Goal: Transaction & Acquisition: Purchase product/service

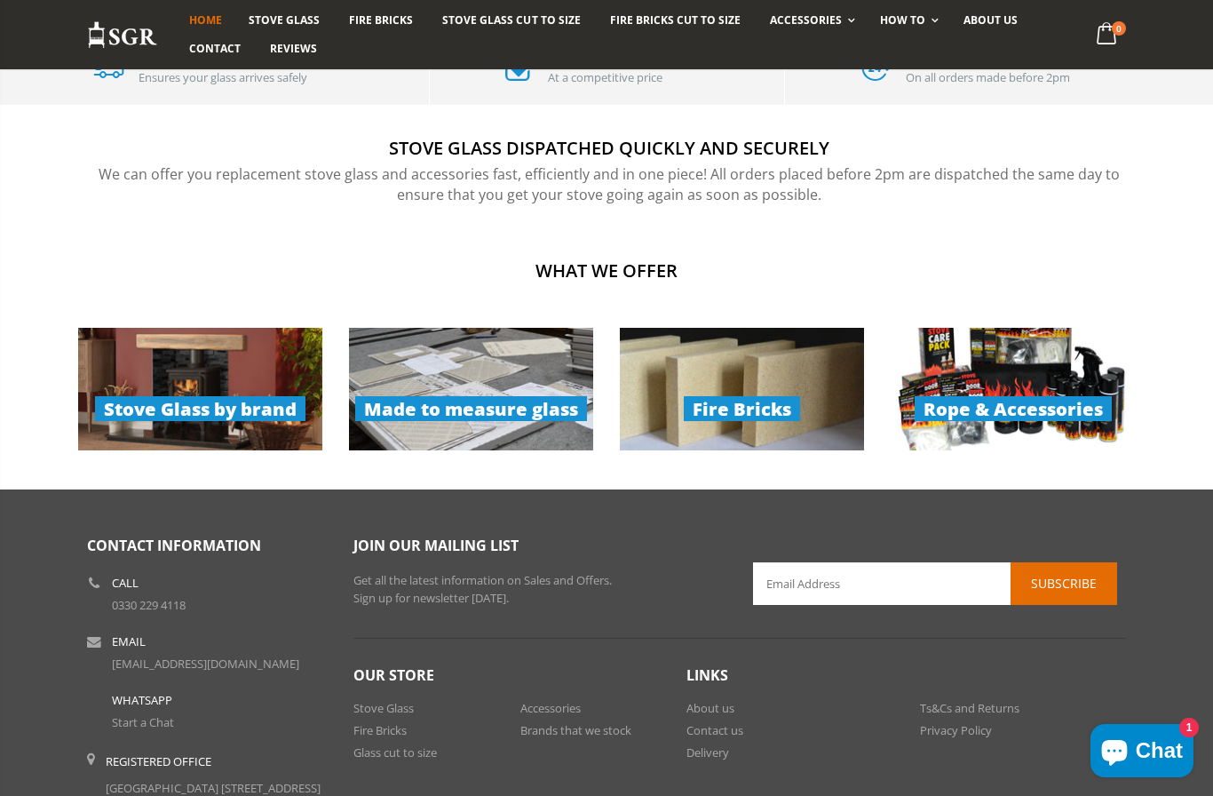
scroll to position [1100, 0]
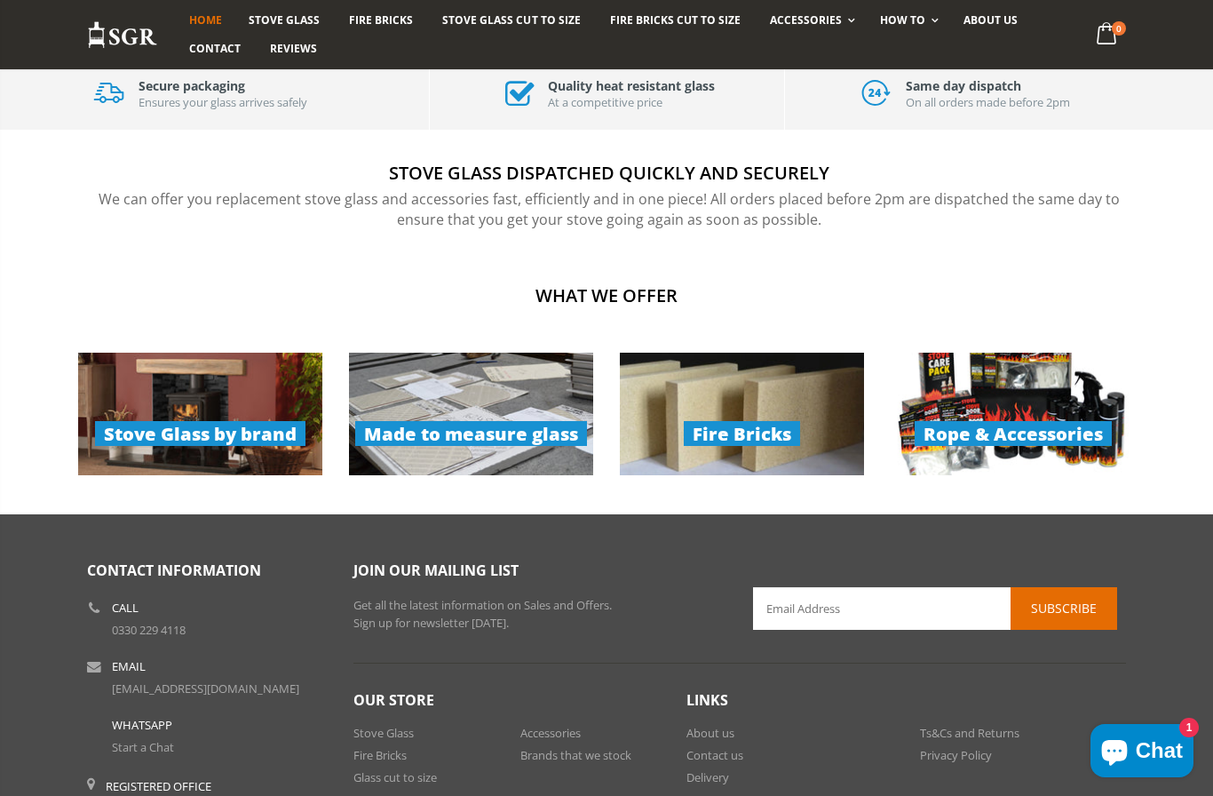
click at [488, 414] on link "Made to measure glass" at bounding box center [471, 414] width 244 height 123
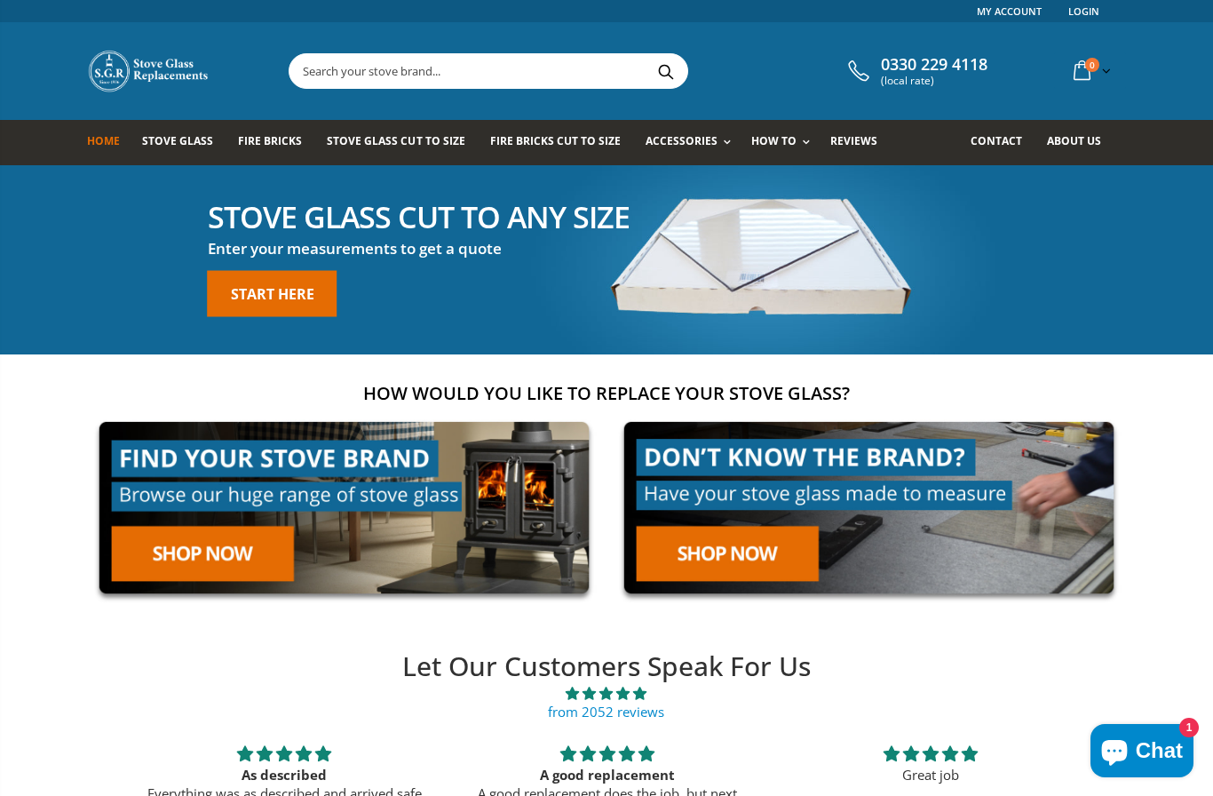
scroll to position [1173, 0]
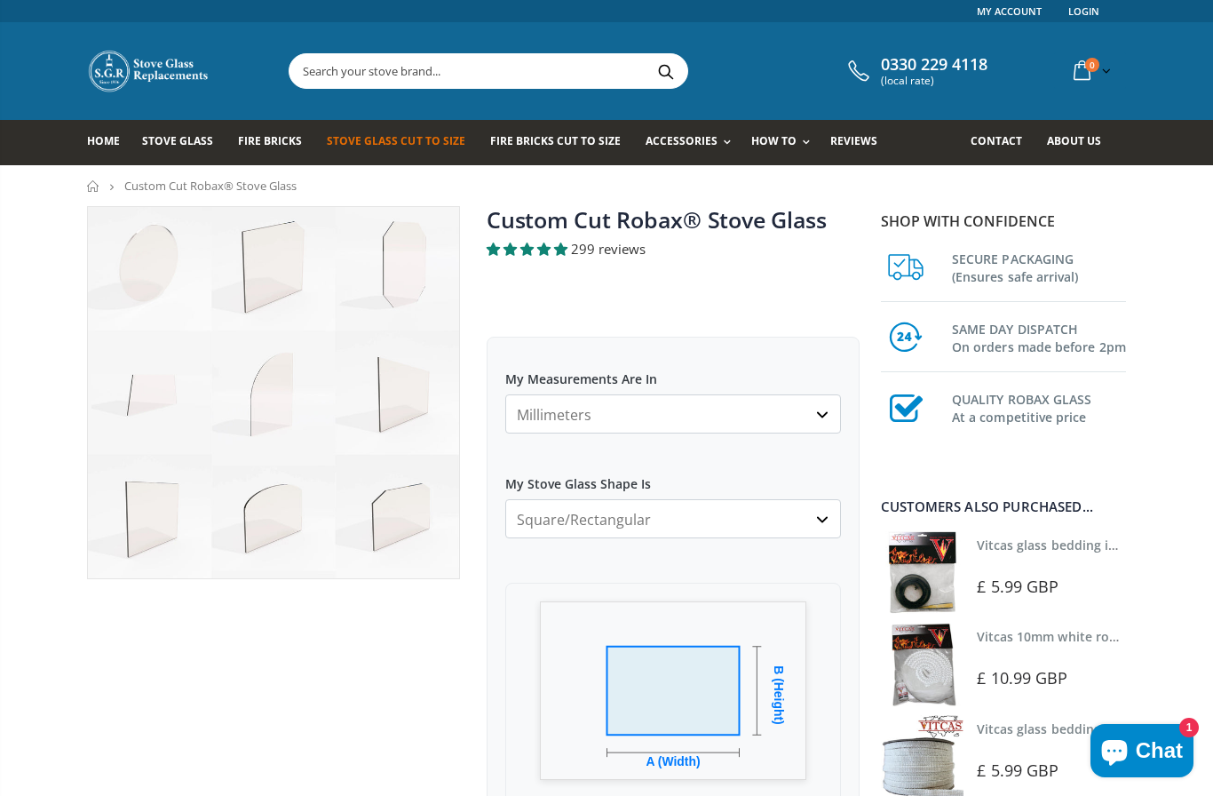
click at [823, 410] on select "Millimeters Centimeters Inches" at bounding box center [673, 413] width 336 height 39
click at [594, 413] on select "Millimeters Centimeters Inches" at bounding box center [673, 413] width 336 height 39
click at [549, 523] on select "Square/Rectangular Arched Half Arch Both Top Corners Cut Single Corner Cut All …" at bounding box center [673, 518] width 336 height 39
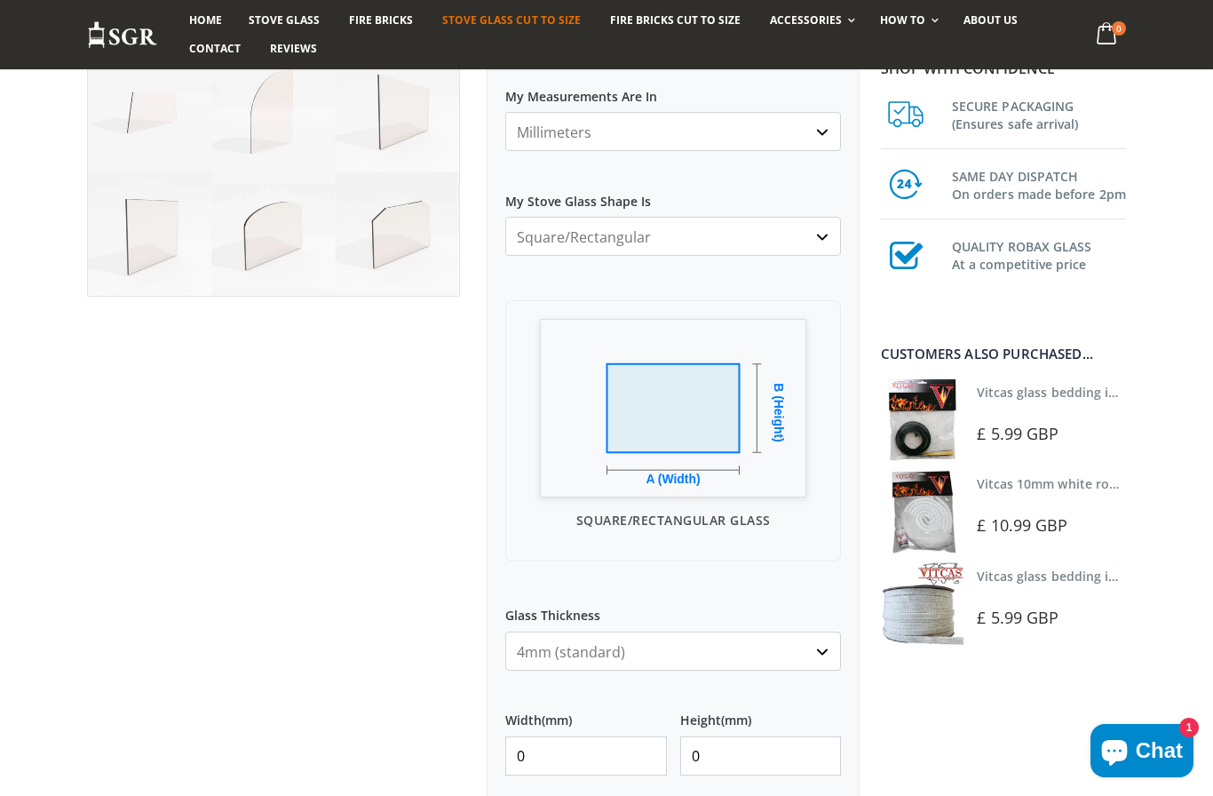
scroll to position [296, 0]
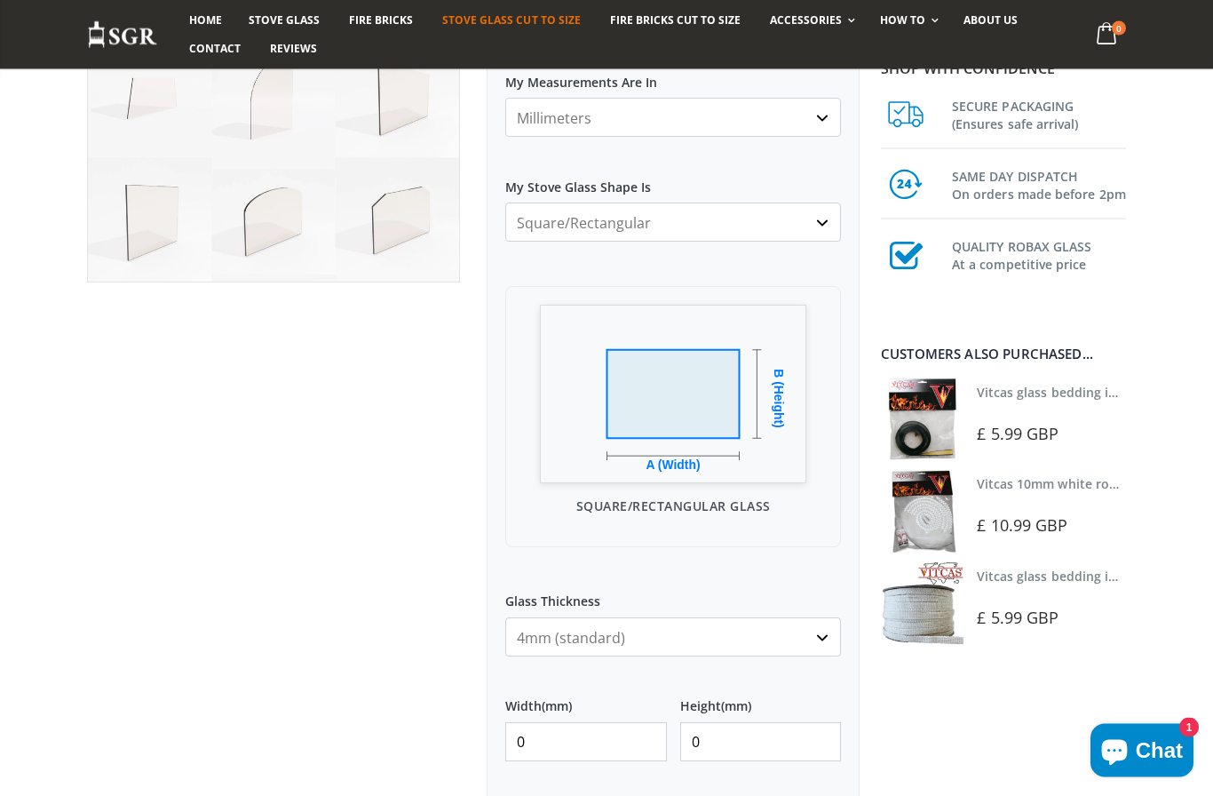
click at [567, 744] on input "0" at bounding box center [586, 742] width 162 height 39
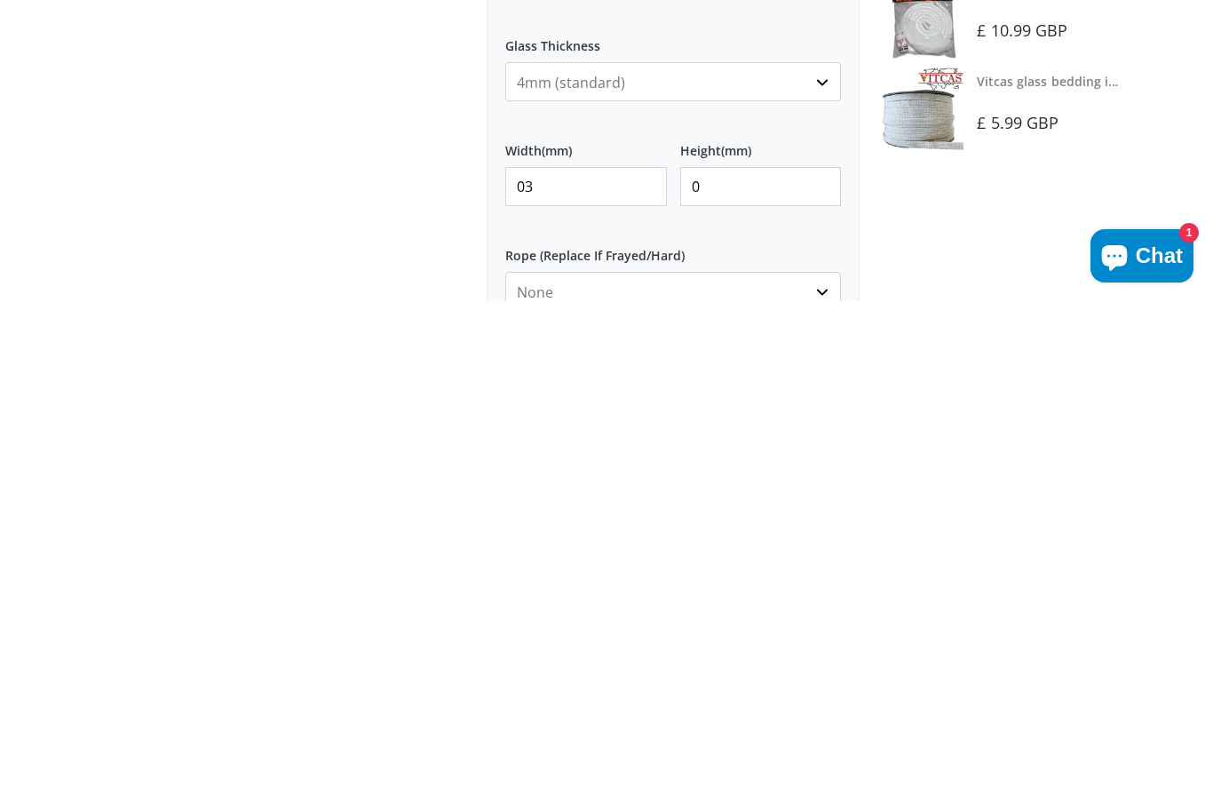
type input "0"
type input "380"
click at [733, 662] on input "0" at bounding box center [761, 681] width 162 height 39
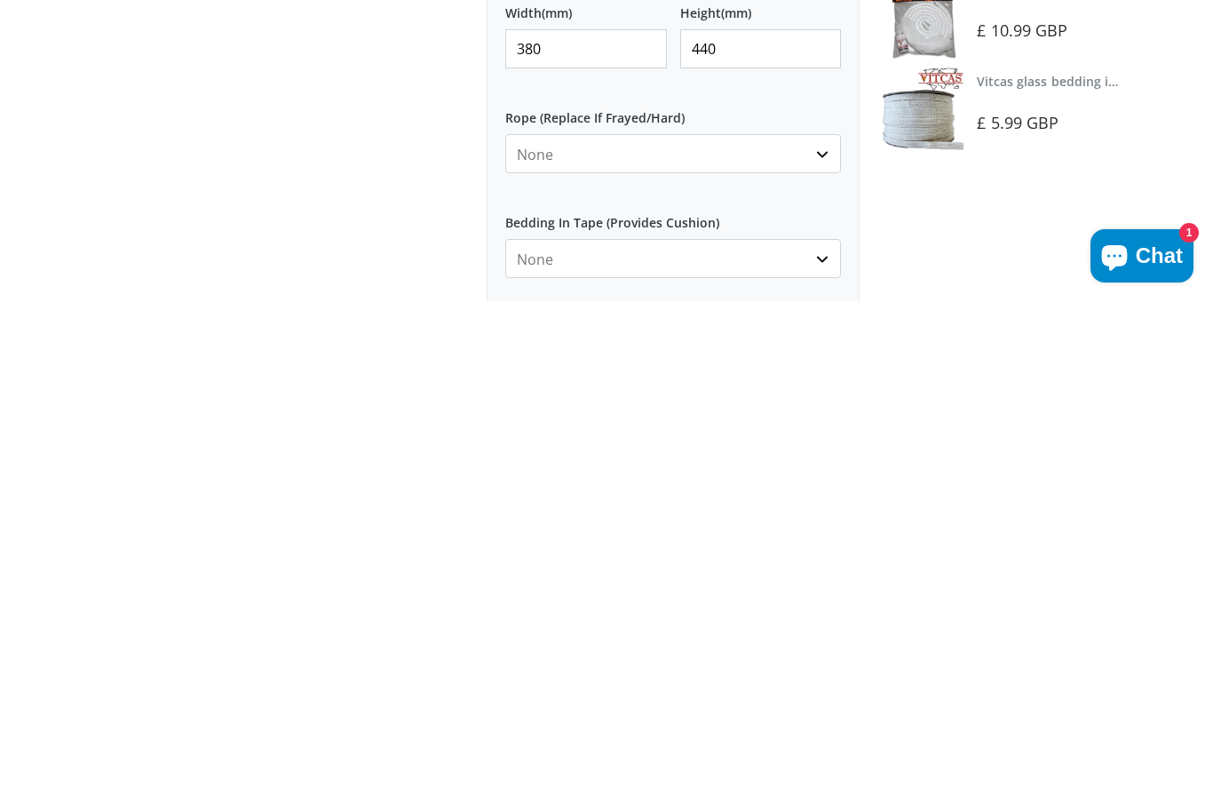
scroll to position [495, 0]
type input "440"
click at [828, 733] on select "None Black White" at bounding box center [673, 752] width 336 height 39
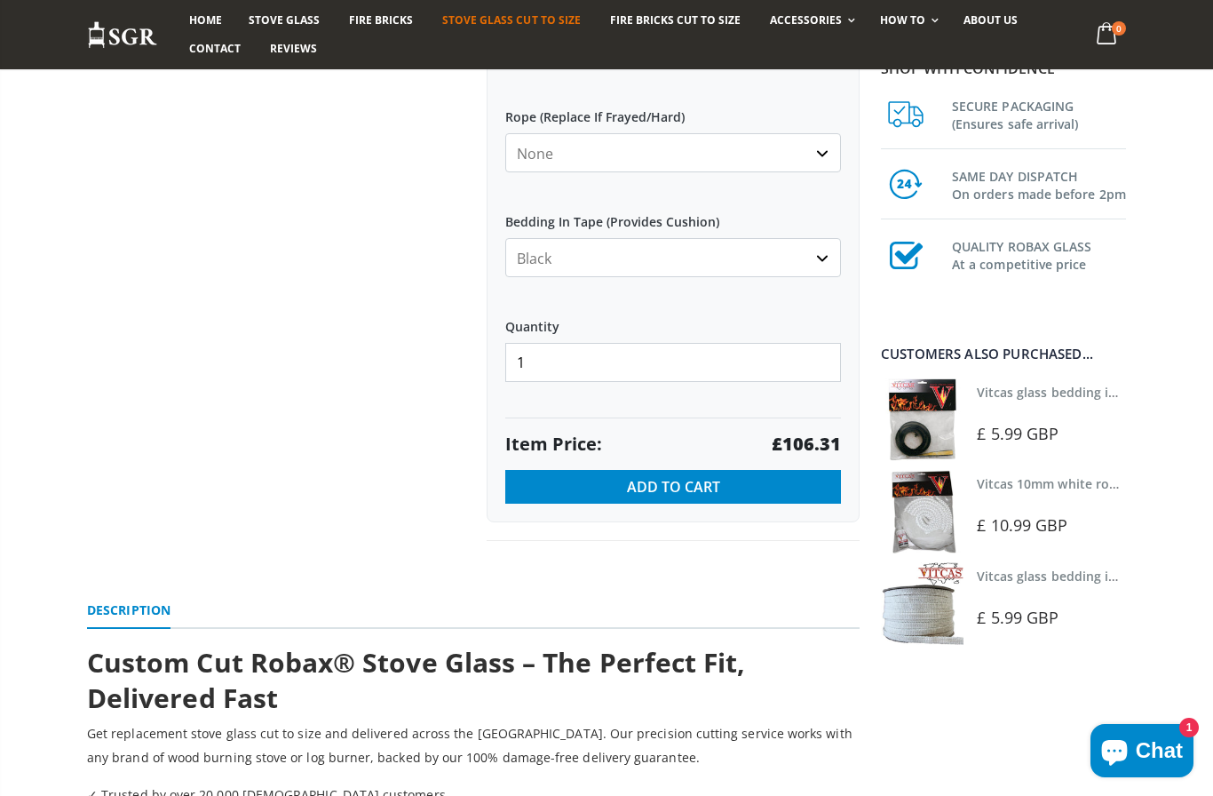
click at [821, 250] on select "None Black White" at bounding box center [673, 257] width 336 height 39
click at [826, 250] on select "None Black White" at bounding box center [673, 257] width 336 height 39
select select "black"
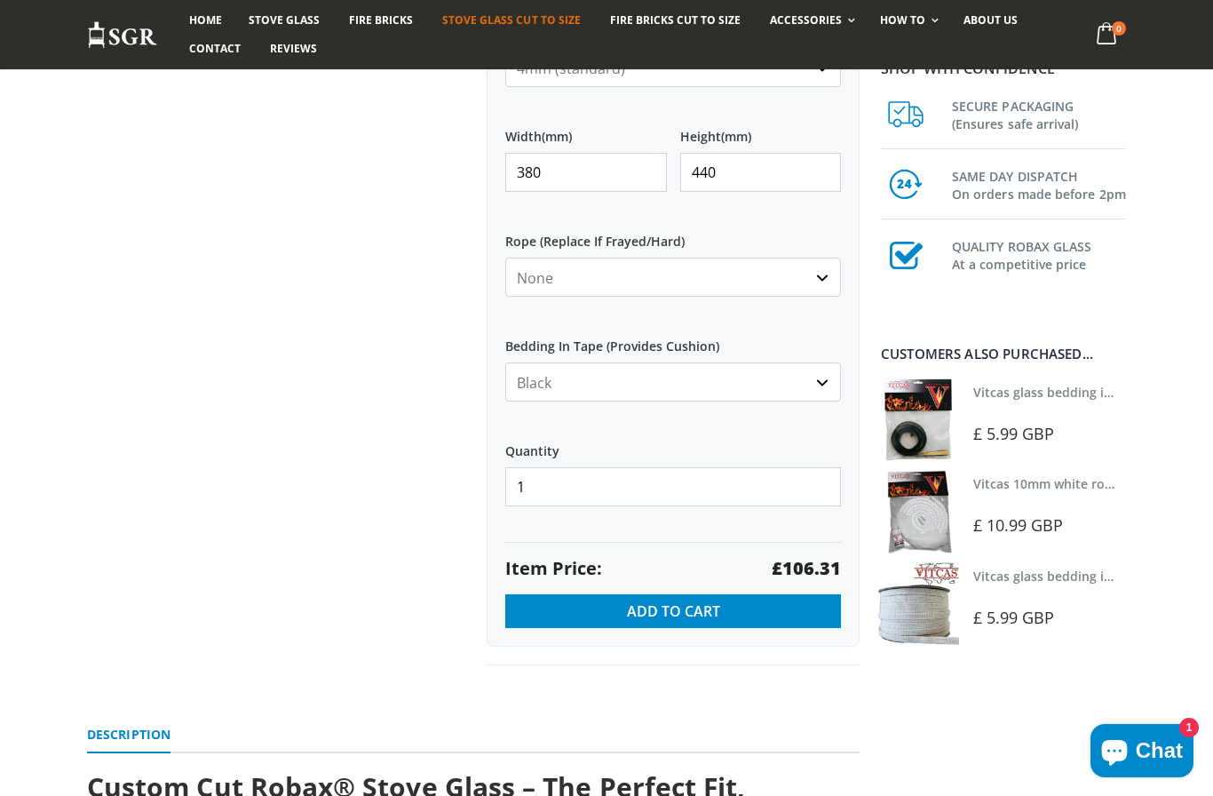
scroll to position [863, 0]
